Goal: Task Accomplishment & Management: Manage account settings

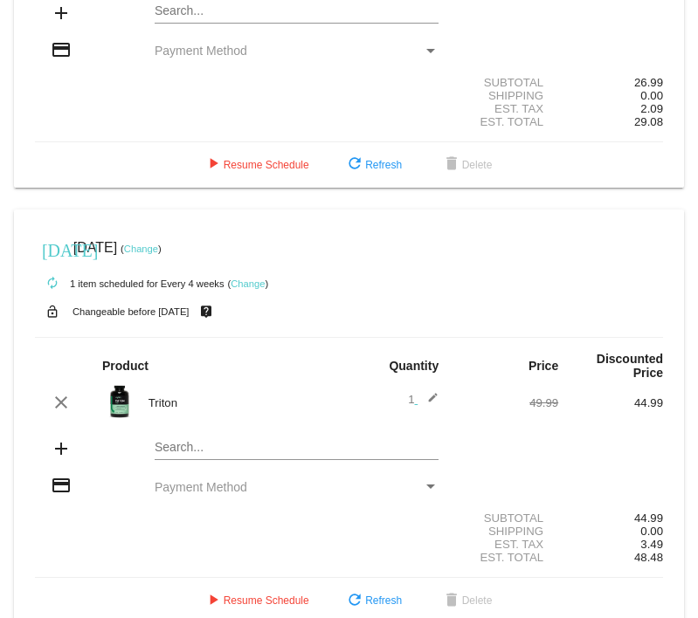
scroll to position [239, 0]
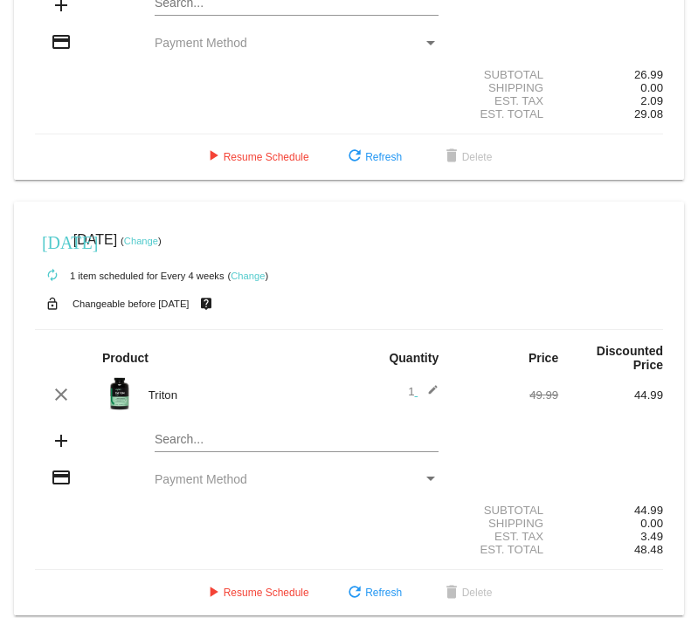
click at [252, 271] on link "Change" at bounding box center [247, 276] width 34 height 10
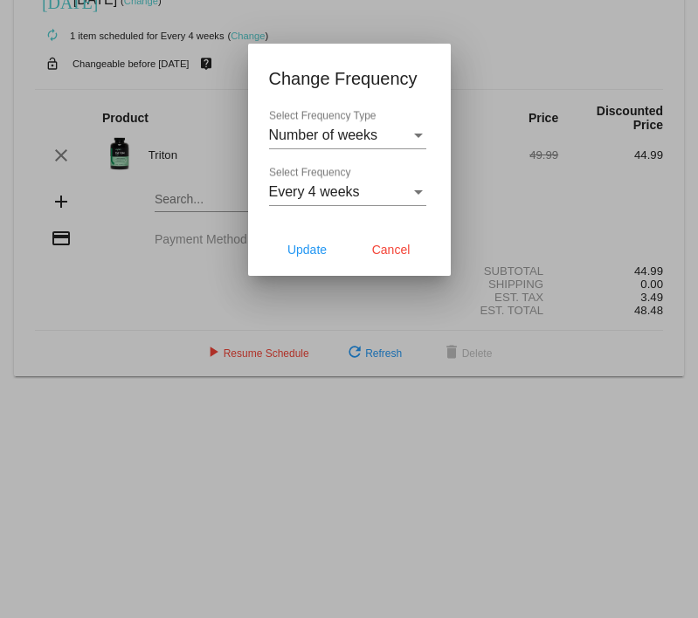
scroll to position [254, 0]
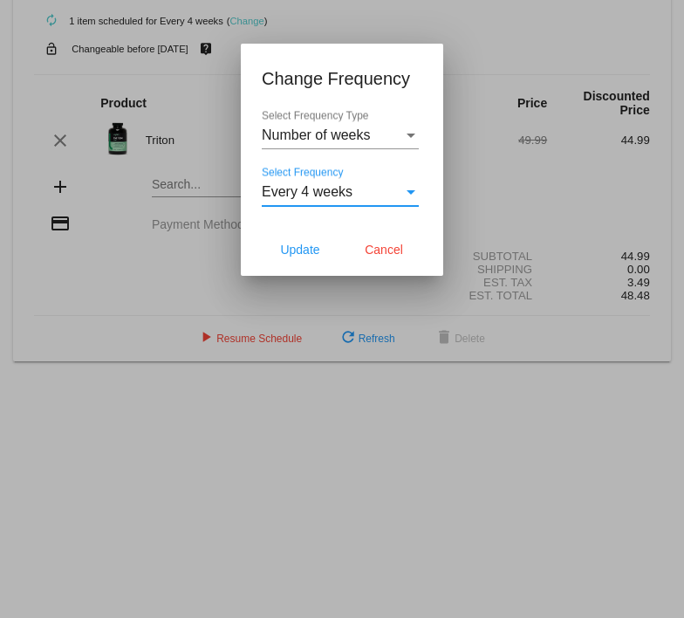
click at [411, 194] on div "Select Frequency" at bounding box center [411, 192] width 16 height 16
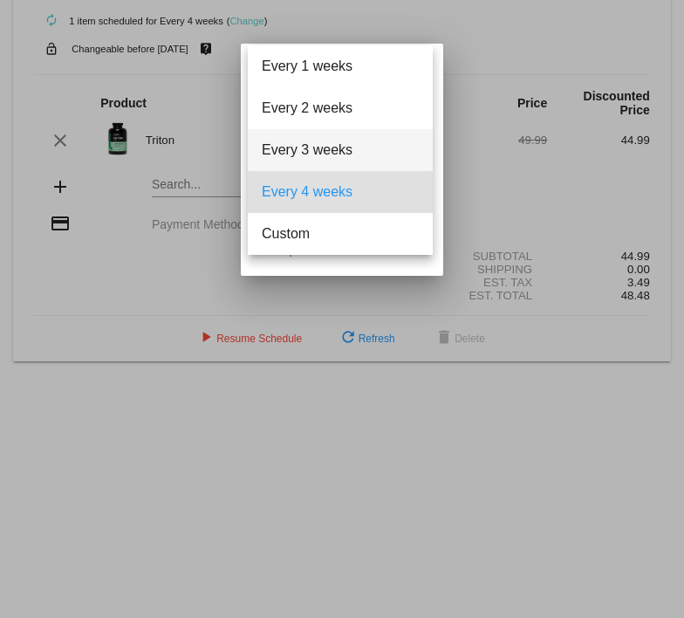
click at [334, 154] on span "Every 3 weeks" at bounding box center [340, 150] width 157 height 42
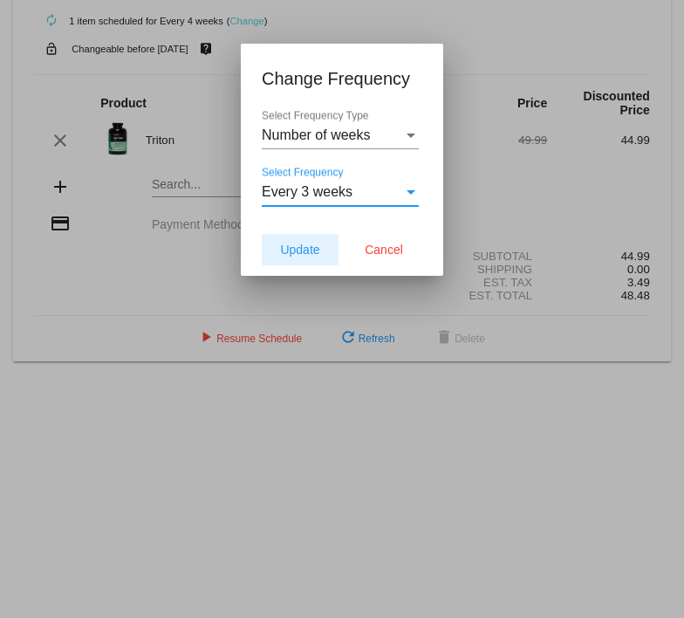
click at [298, 255] on span "Update" at bounding box center [299, 250] width 39 height 14
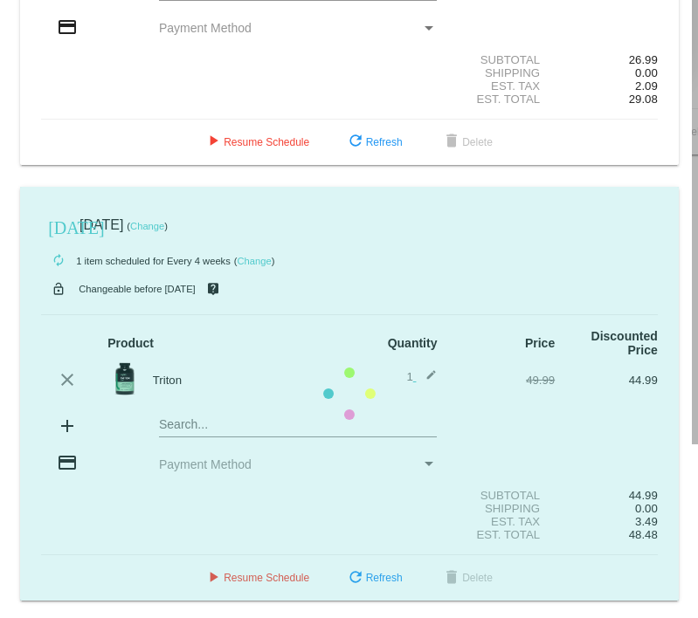
scroll to position [239, 0]
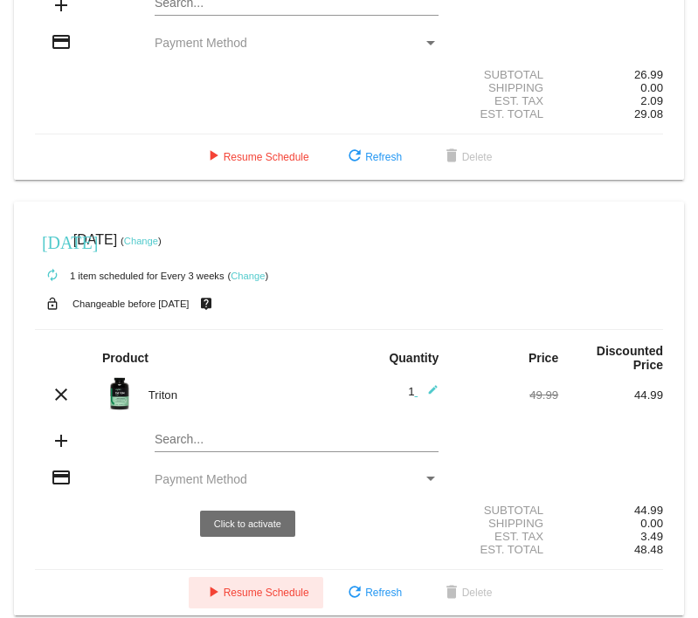
click at [256, 587] on span "play_arrow Resume Schedule" at bounding box center [256, 593] width 107 height 12
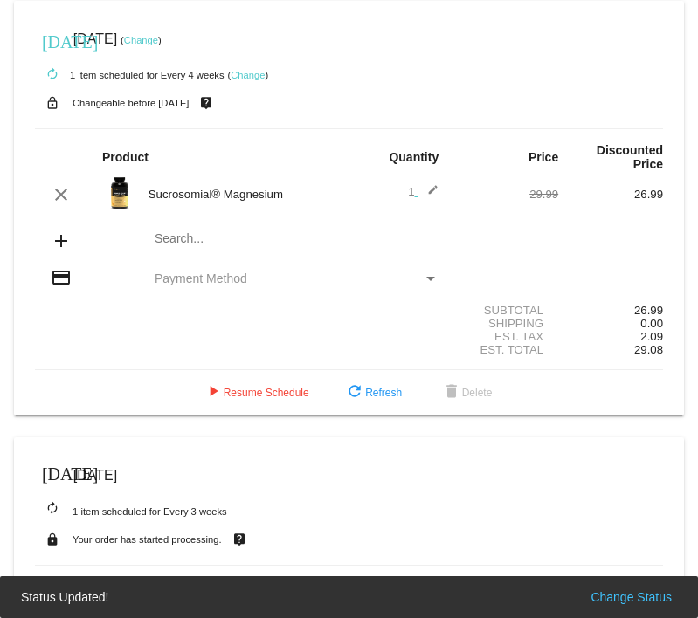
scroll to position [0, 0]
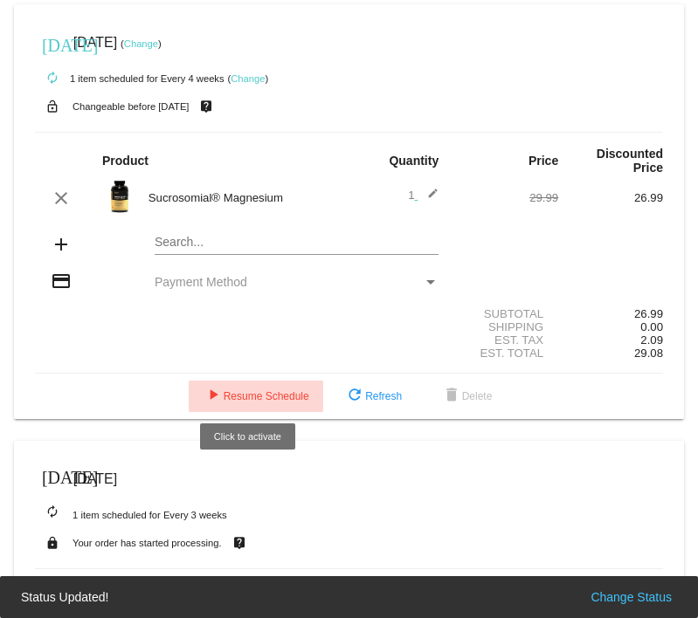
click at [268, 390] on span "play_arrow Resume Schedule" at bounding box center [256, 396] width 107 height 12
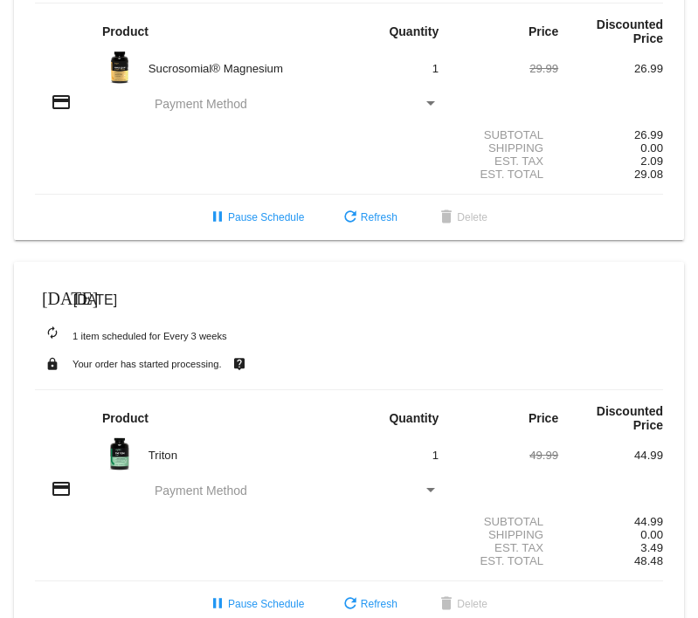
scroll to position [140, 0]
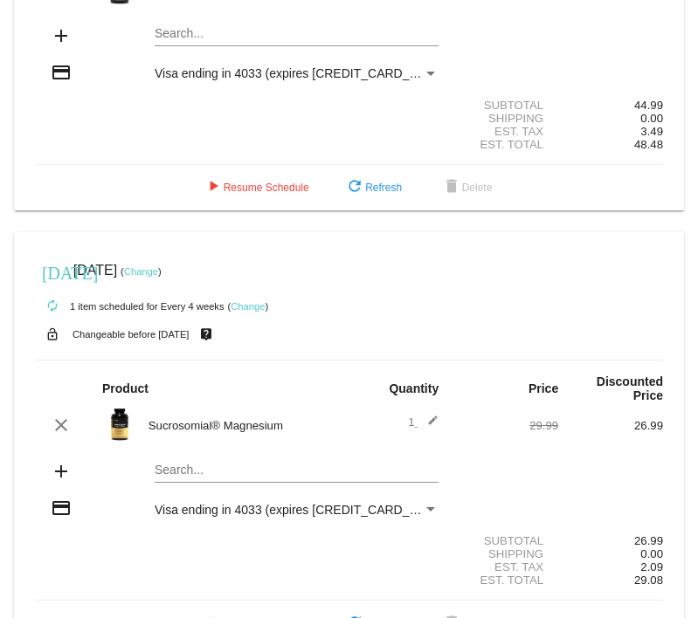
scroll to position [239, 0]
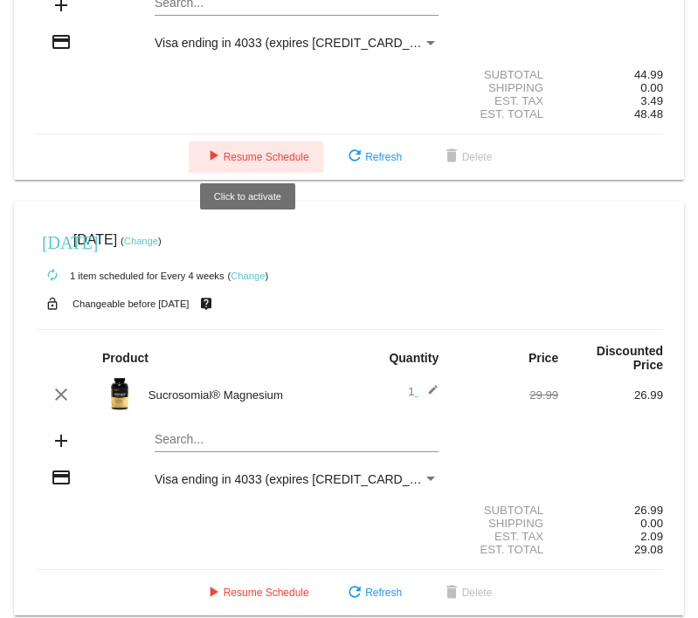
click at [268, 151] on span "play_arrow Resume Schedule" at bounding box center [256, 157] width 107 height 12
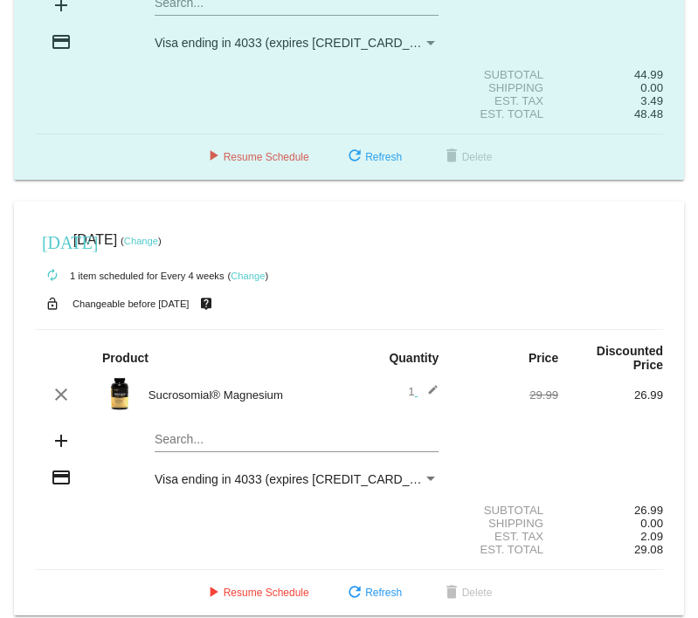
scroll to position [189, 0]
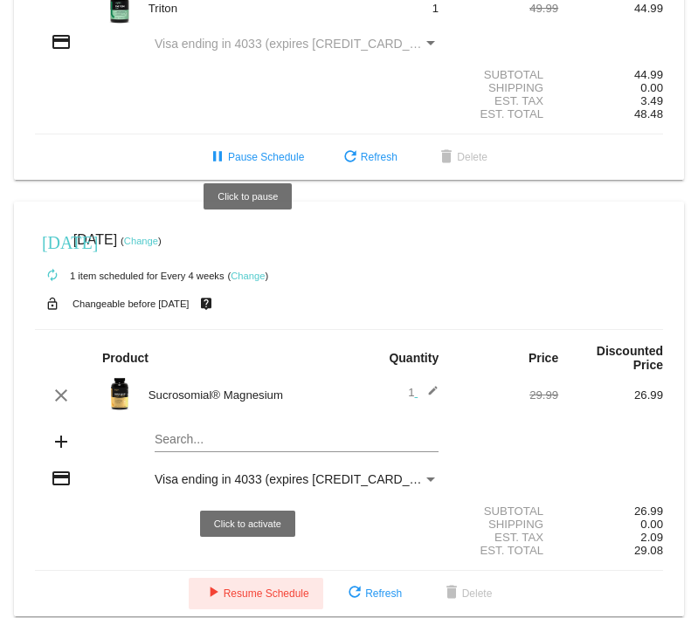
click at [274, 588] on span "play_arrow Resume Schedule" at bounding box center [256, 594] width 107 height 12
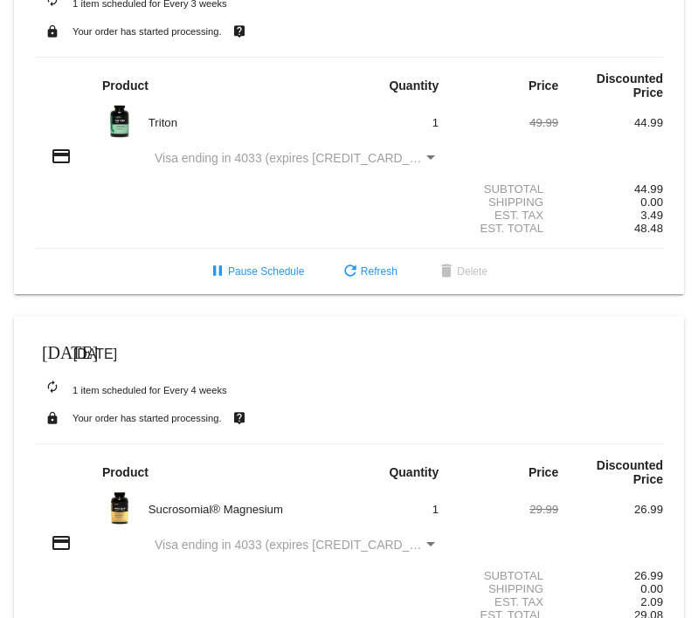
scroll to position [0, 0]
